Goal: Task Accomplishment & Management: Manage account settings

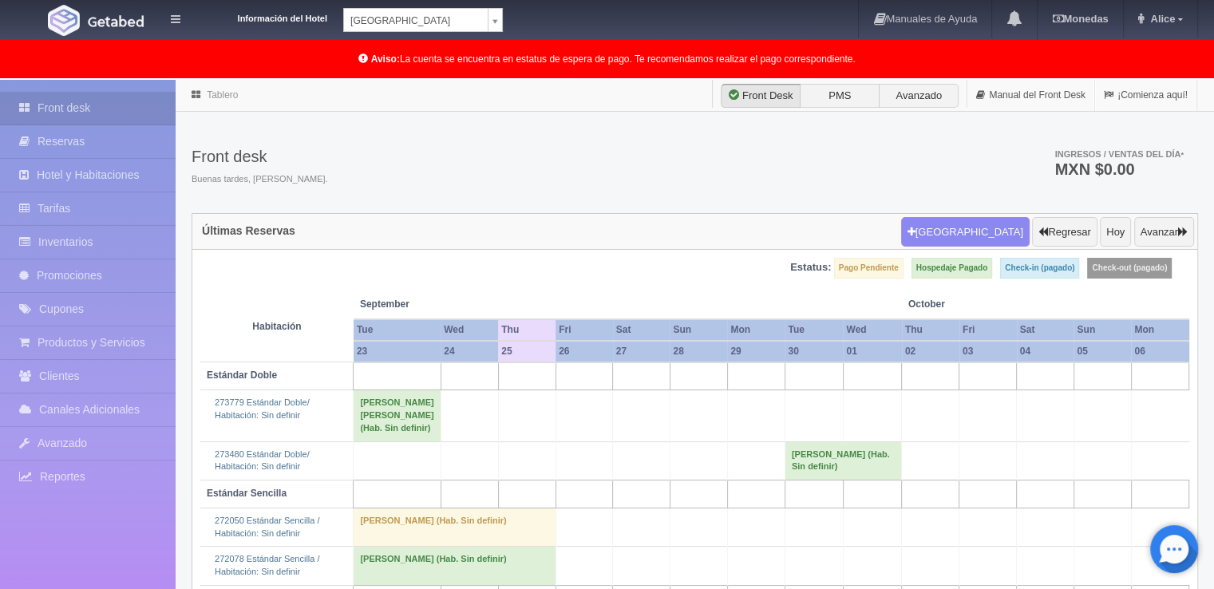
click at [484, 80] on body "Información del Hotel [GEOGRAPHIC_DATA] Campeche [GEOGRAPHIC_DATA] Campeche [GE…" at bounding box center [607, 467] width 1214 height 774
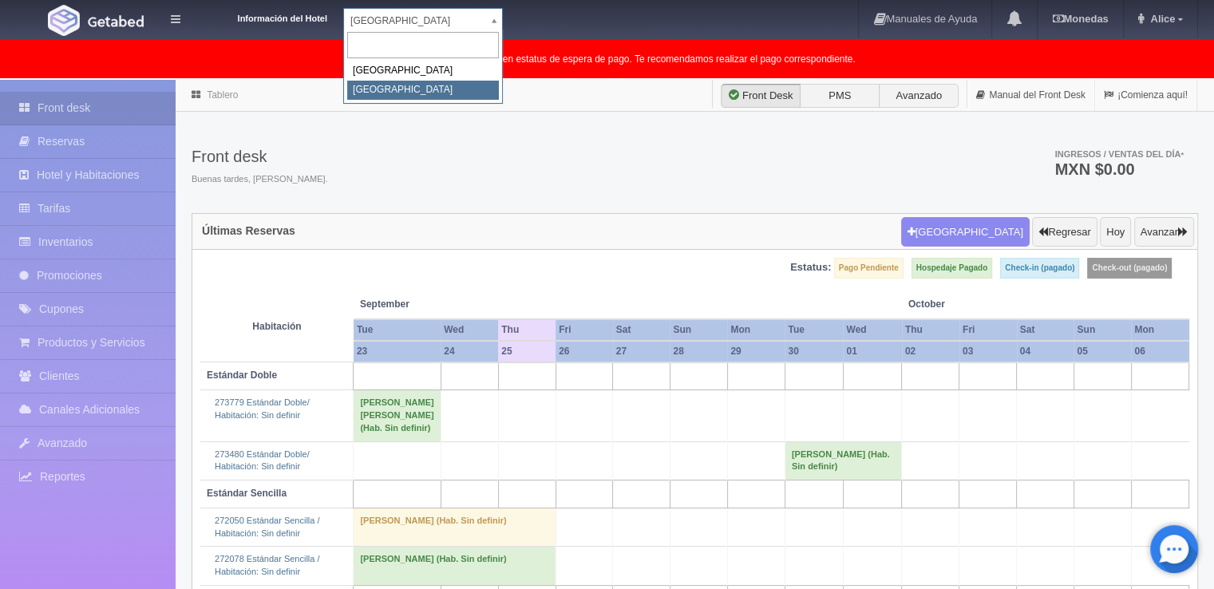
select select "375"
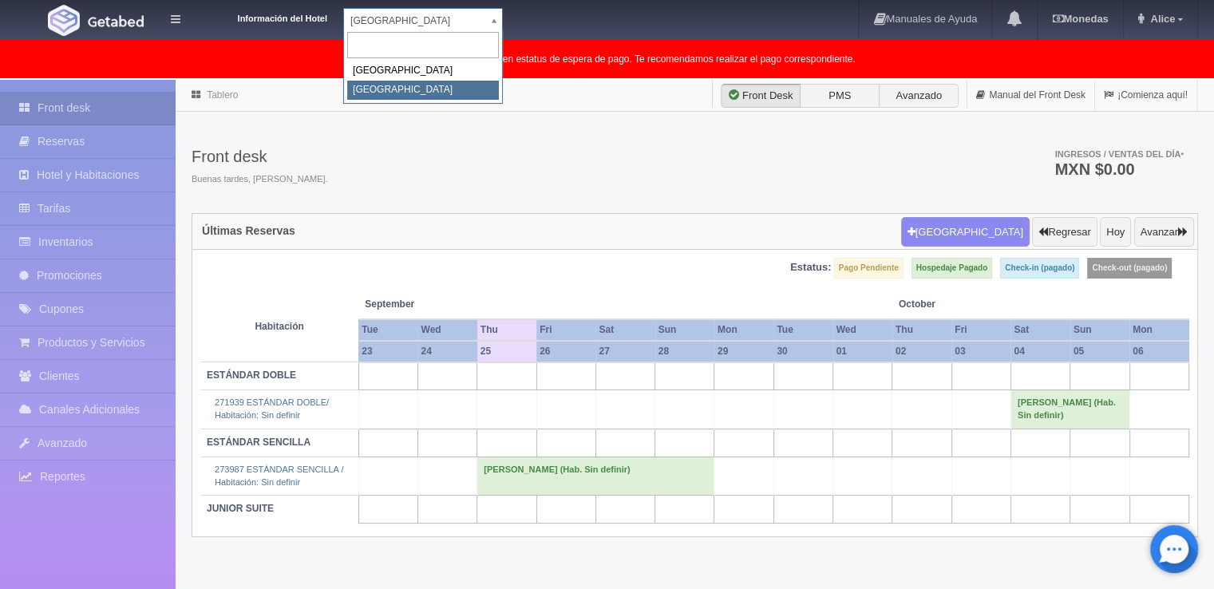
click at [492, 80] on body "Información del Hotel Hotel Plaza Colonial Hotel Plaza Campeche Hotel Plaza Col…" at bounding box center [607, 375] width 1214 height 591
select select "342"
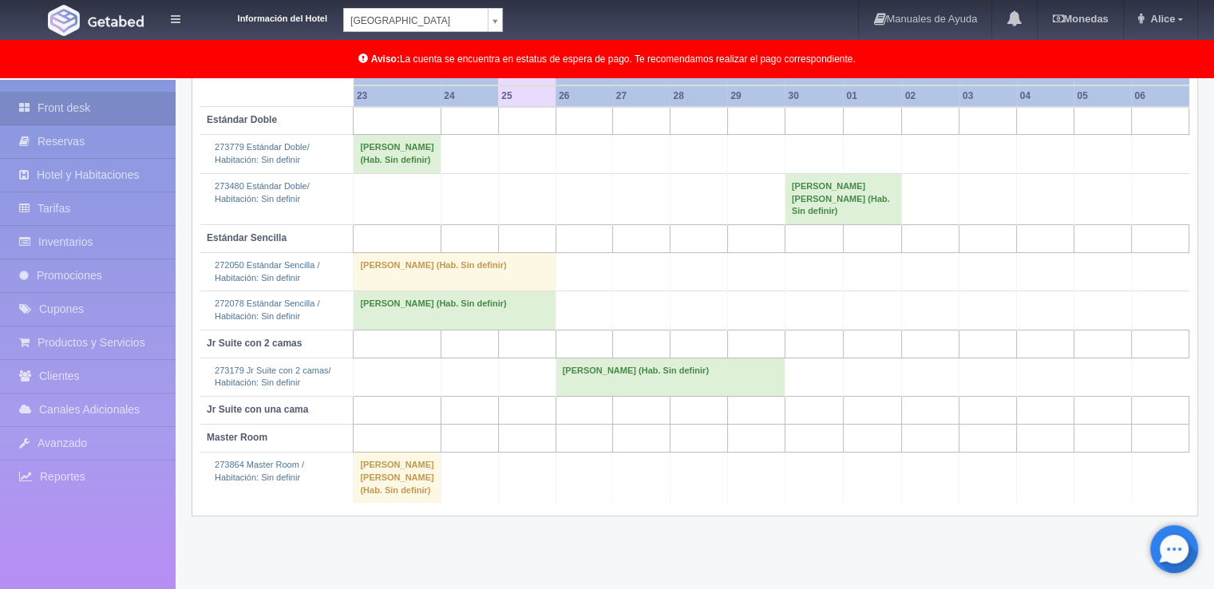
scroll to position [264, 0]
